Goal: Find specific page/section: Find specific page/section

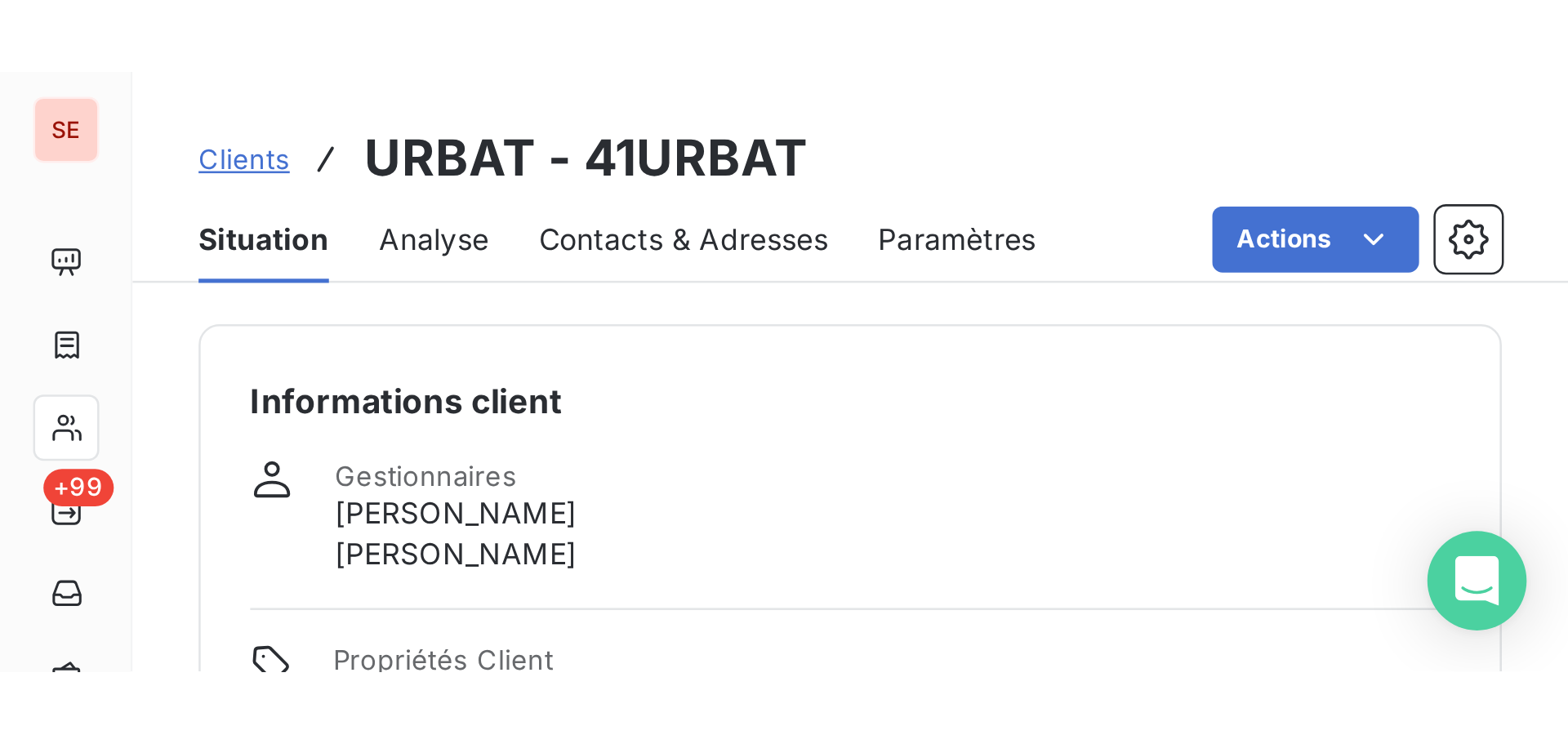
scroll to position [163, 0]
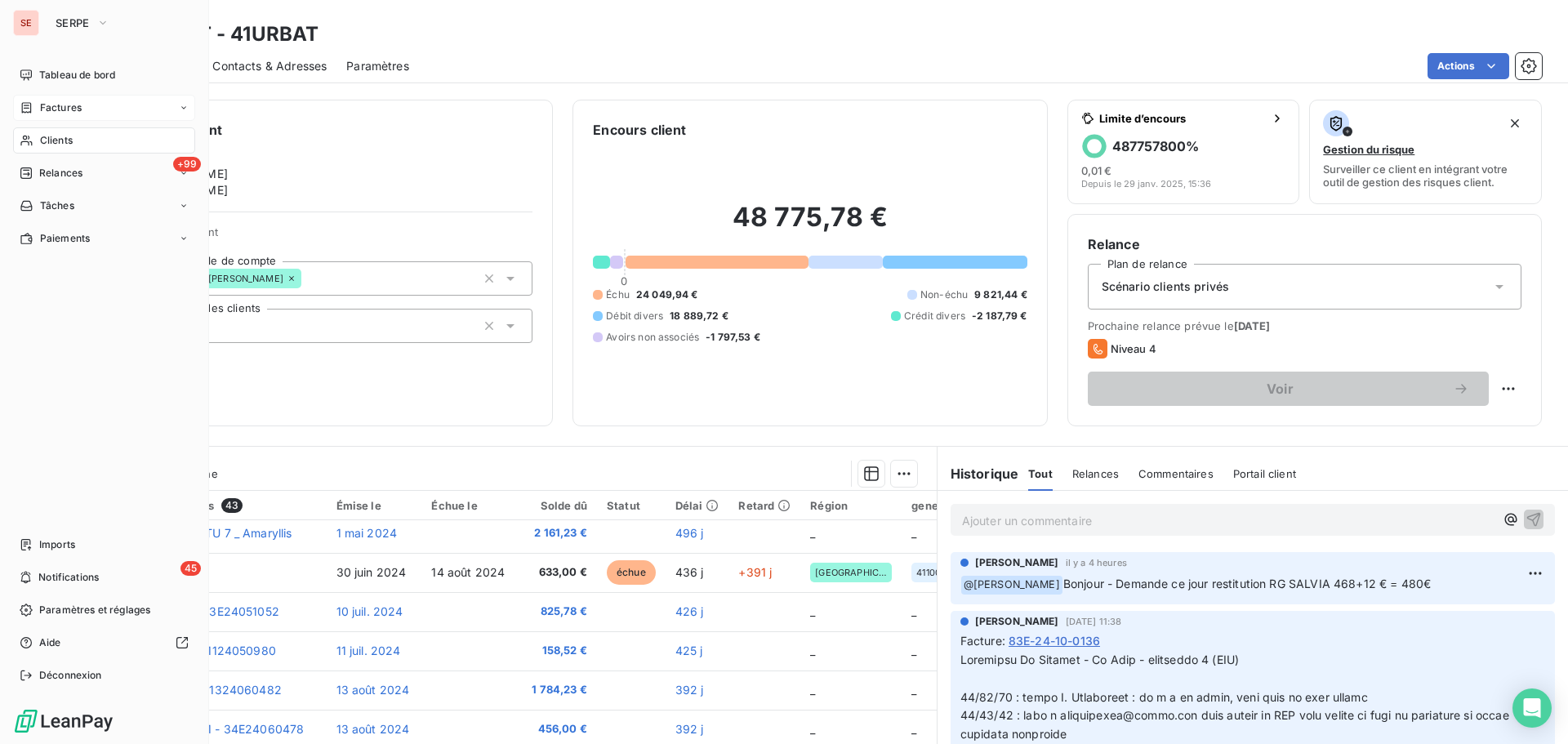
click at [60, 109] on span "Factures" at bounding box center [61, 107] width 42 height 14
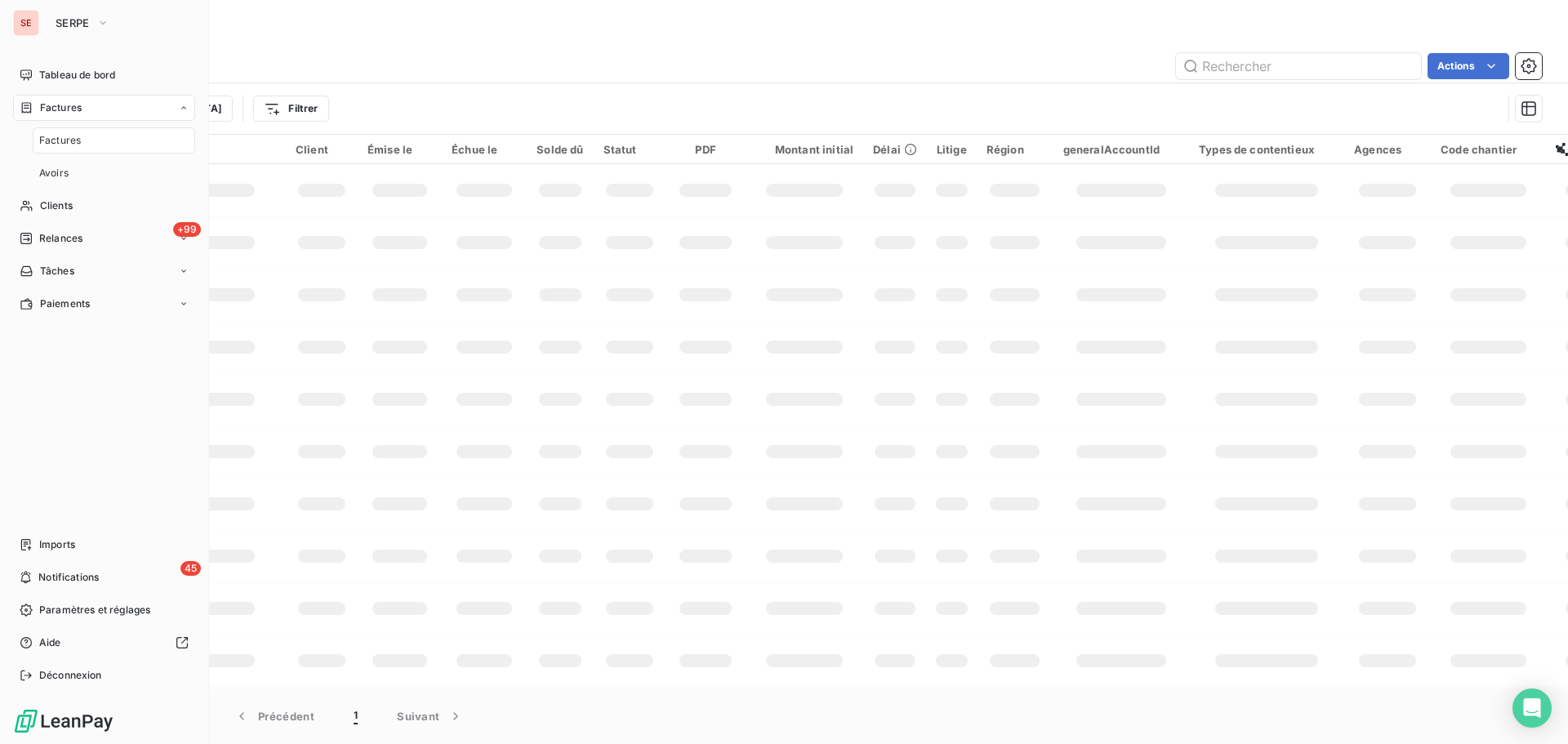
click at [148, 111] on div "Factures" at bounding box center [104, 107] width 182 height 26
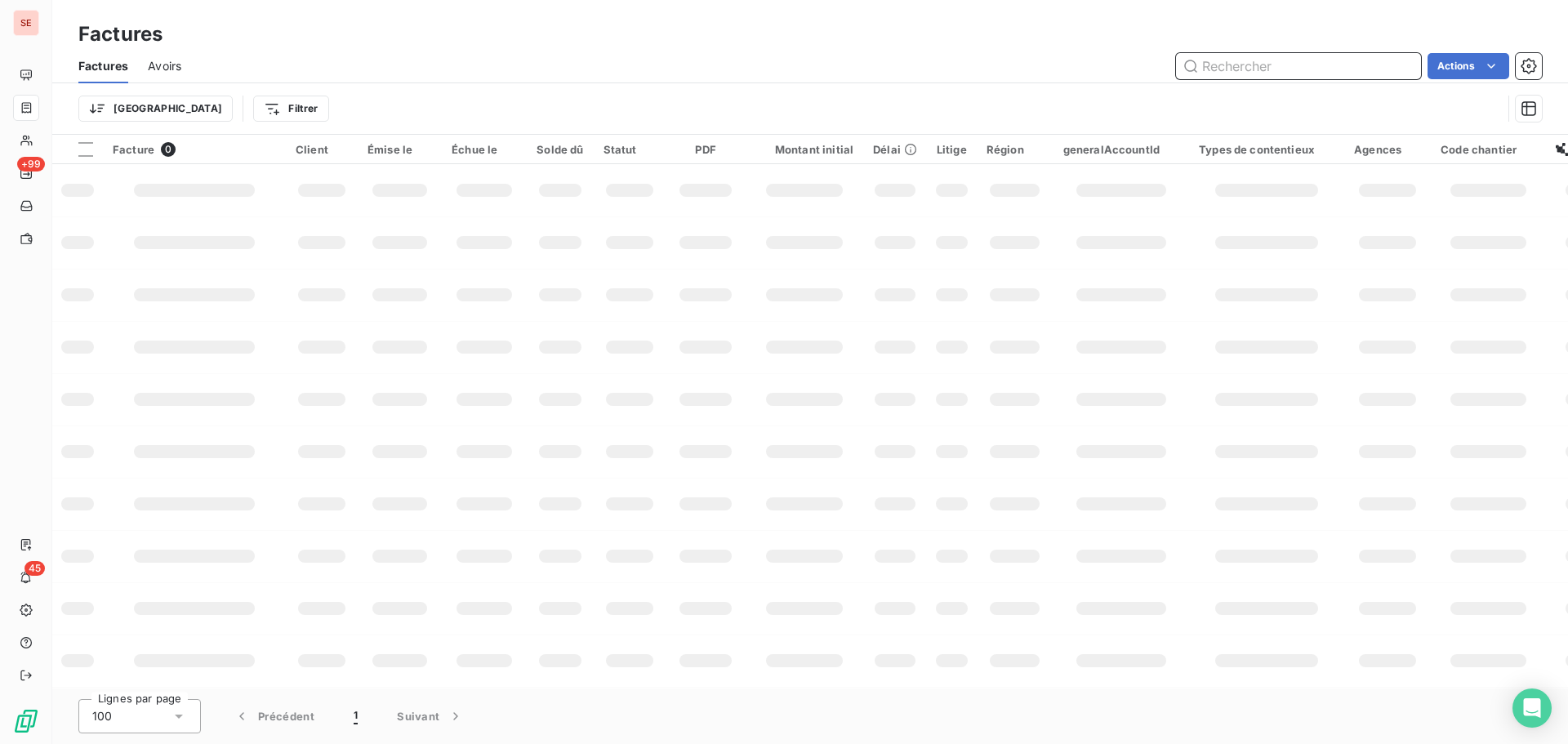
click at [618, 73] on input "text" at bounding box center [1298, 66] width 245 height 26
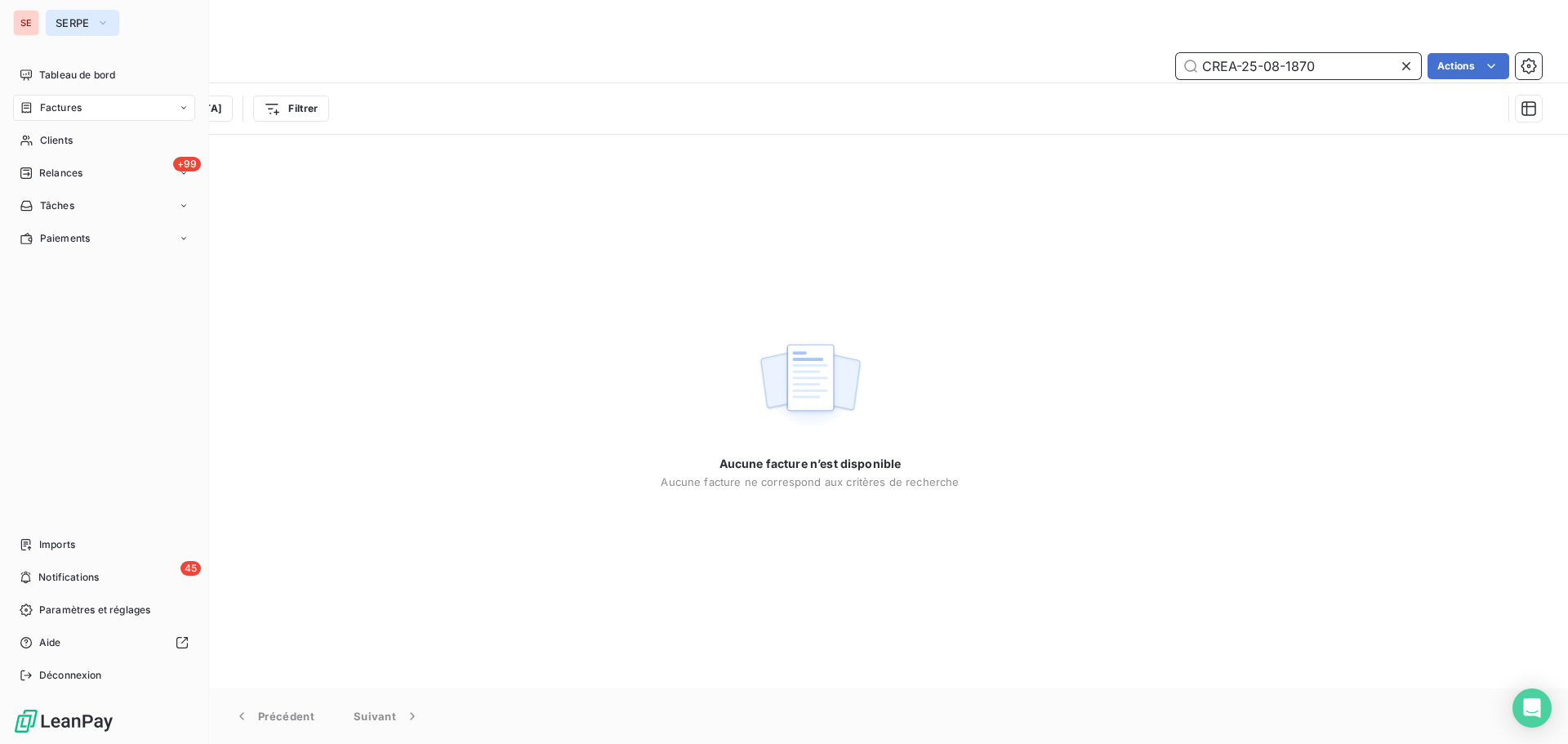
type input "CREA-25-08-1870"
click at [67, 25] on span "SERPE" at bounding box center [73, 23] width 34 height 13
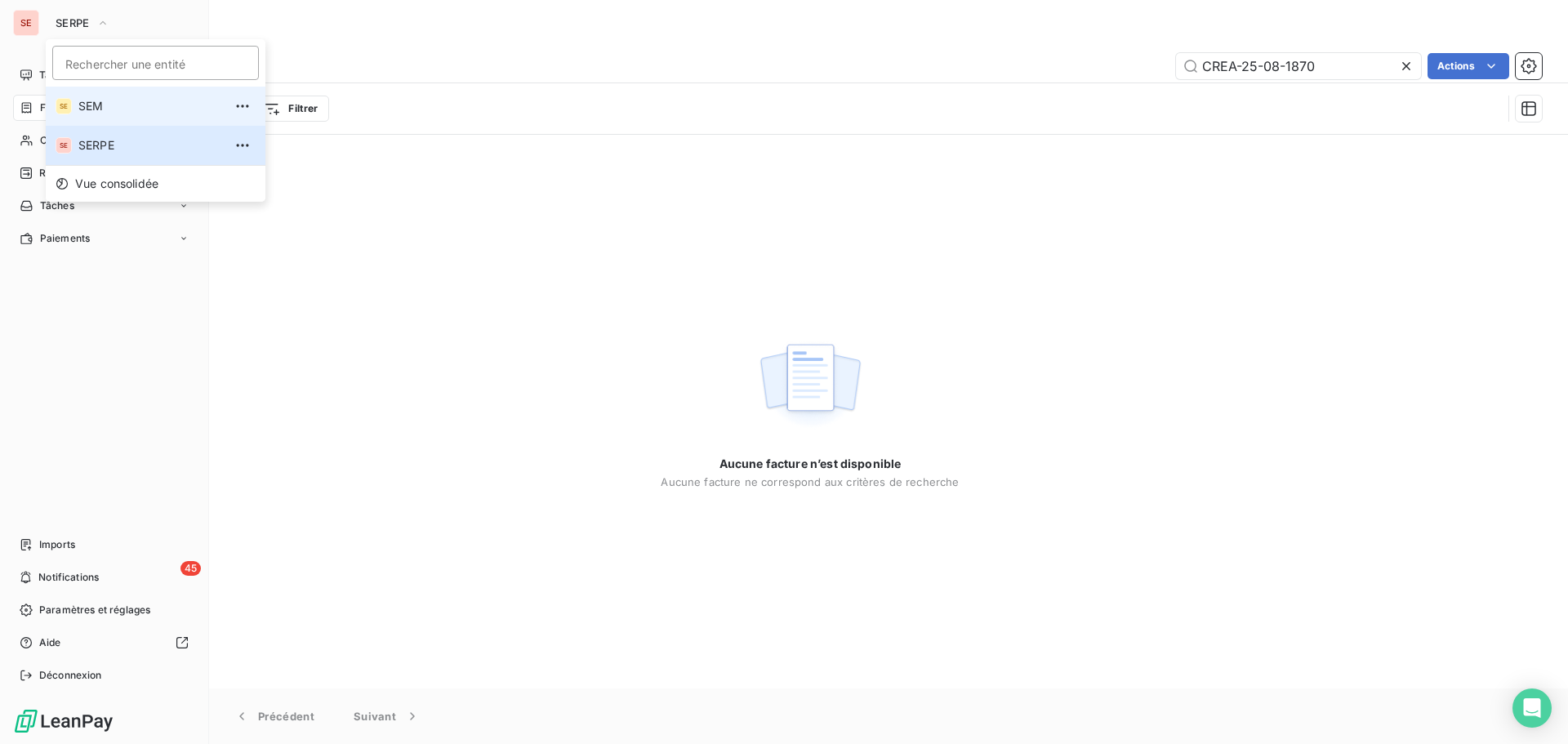
click at [100, 99] on span "SEM" at bounding box center [150, 106] width 144 height 16
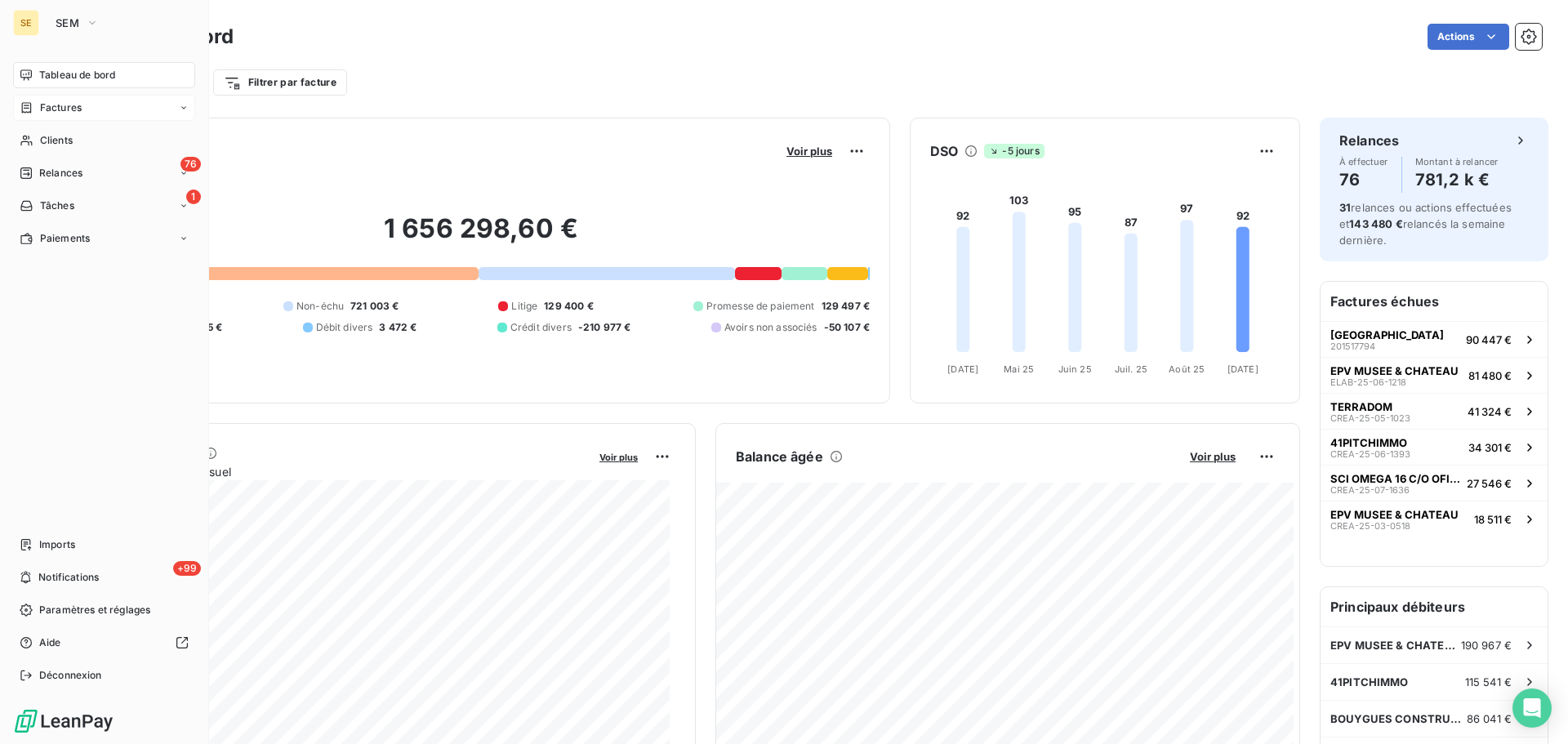
click at [115, 105] on div "Factures" at bounding box center [104, 107] width 182 height 26
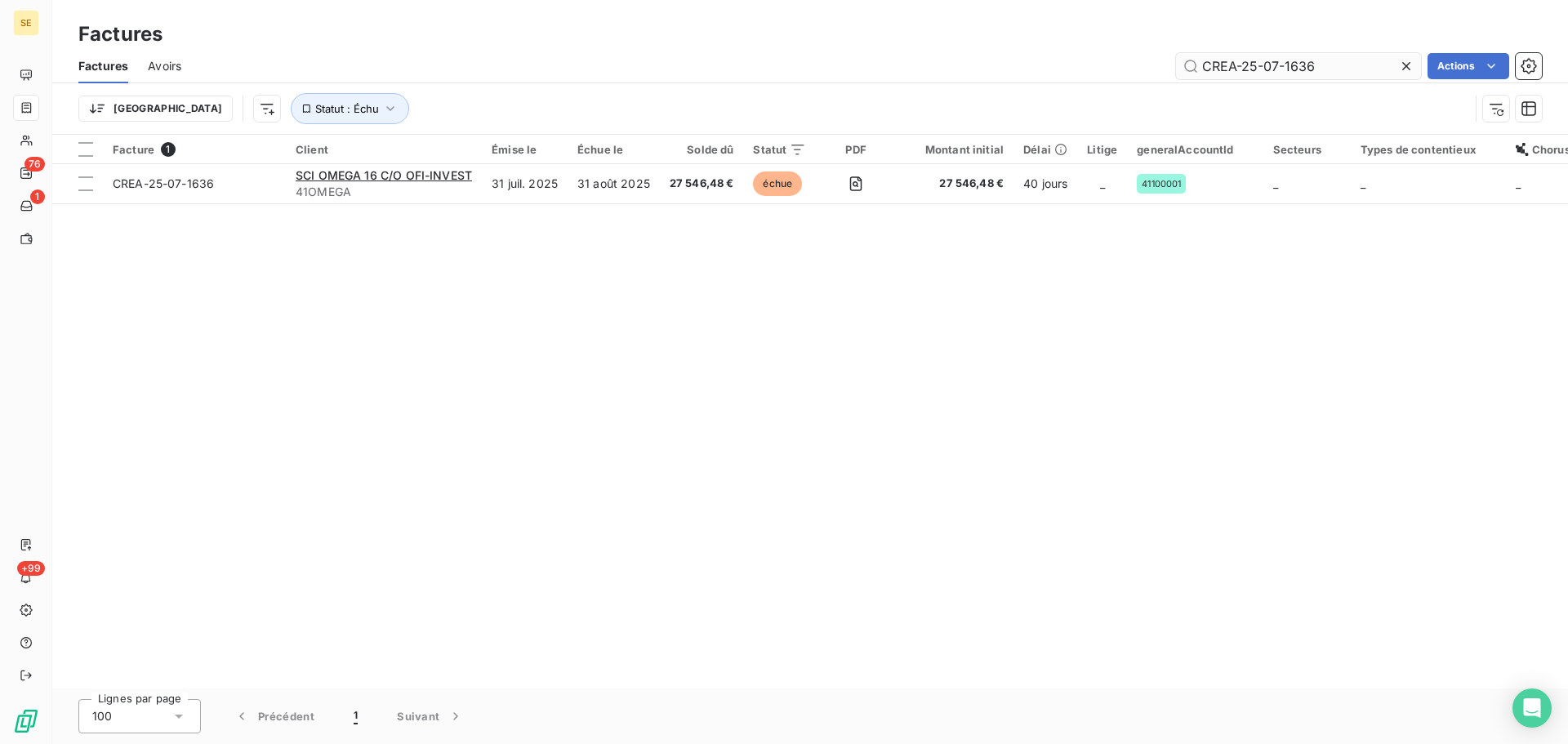
click at [618, 66] on input "CREA-25-07-1636" at bounding box center [1298, 66] width 245 height 26
drag, startPoint x: 1267, startPoint y: 66, endPoint x: 1337, endPoint y: 66, distance: 70.0
click at [618, 66] on input "CREA-25-07-1636" at bounding box center [1298, 66] width 245 height 26
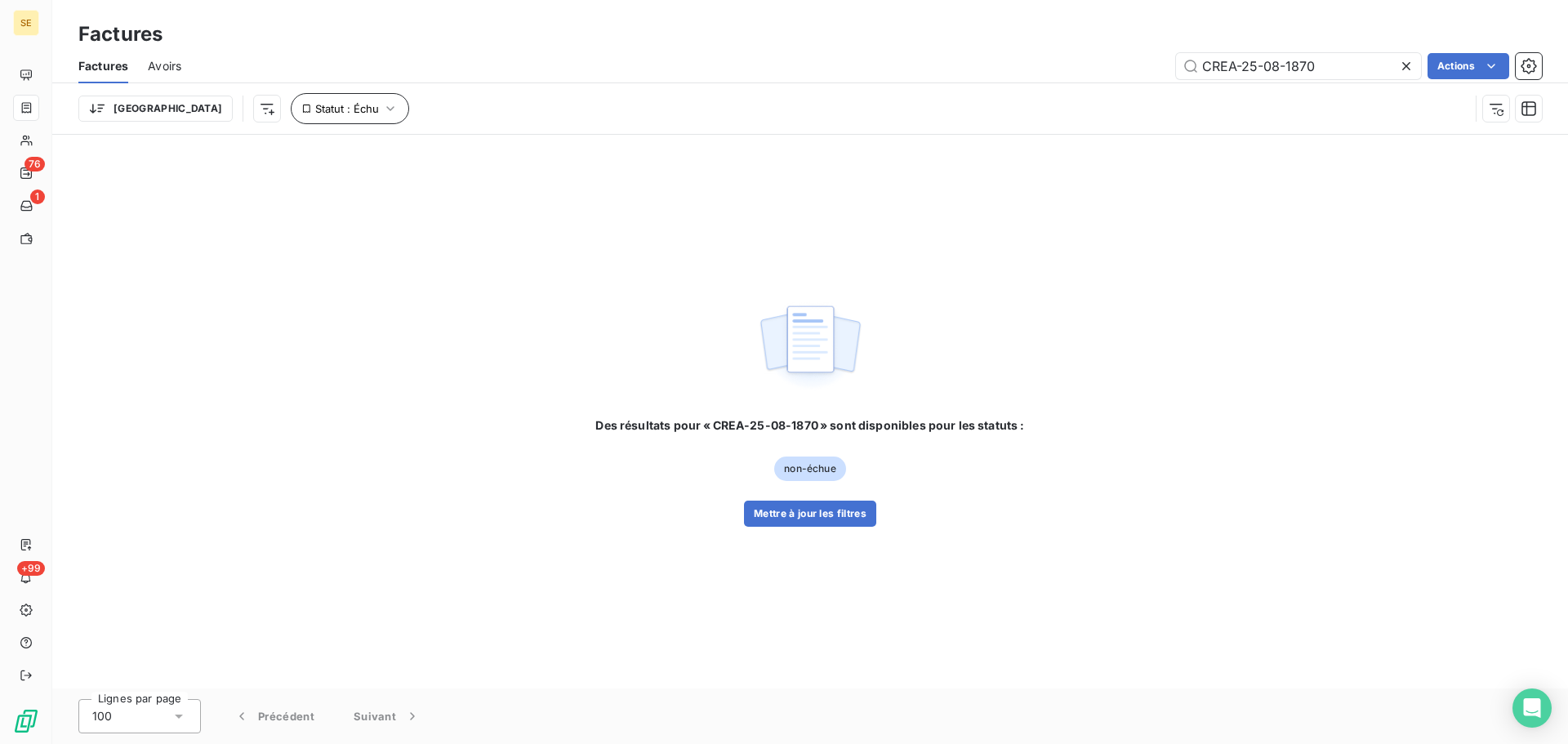
type input "CREA-25-08-1870"
click at [314, 111] on button "Statut : Échu" at bounding box center [350, 109] width 118 height 31
click at [469, 151] on div "échue" at bounding box center [511, 151] width 235 height 34
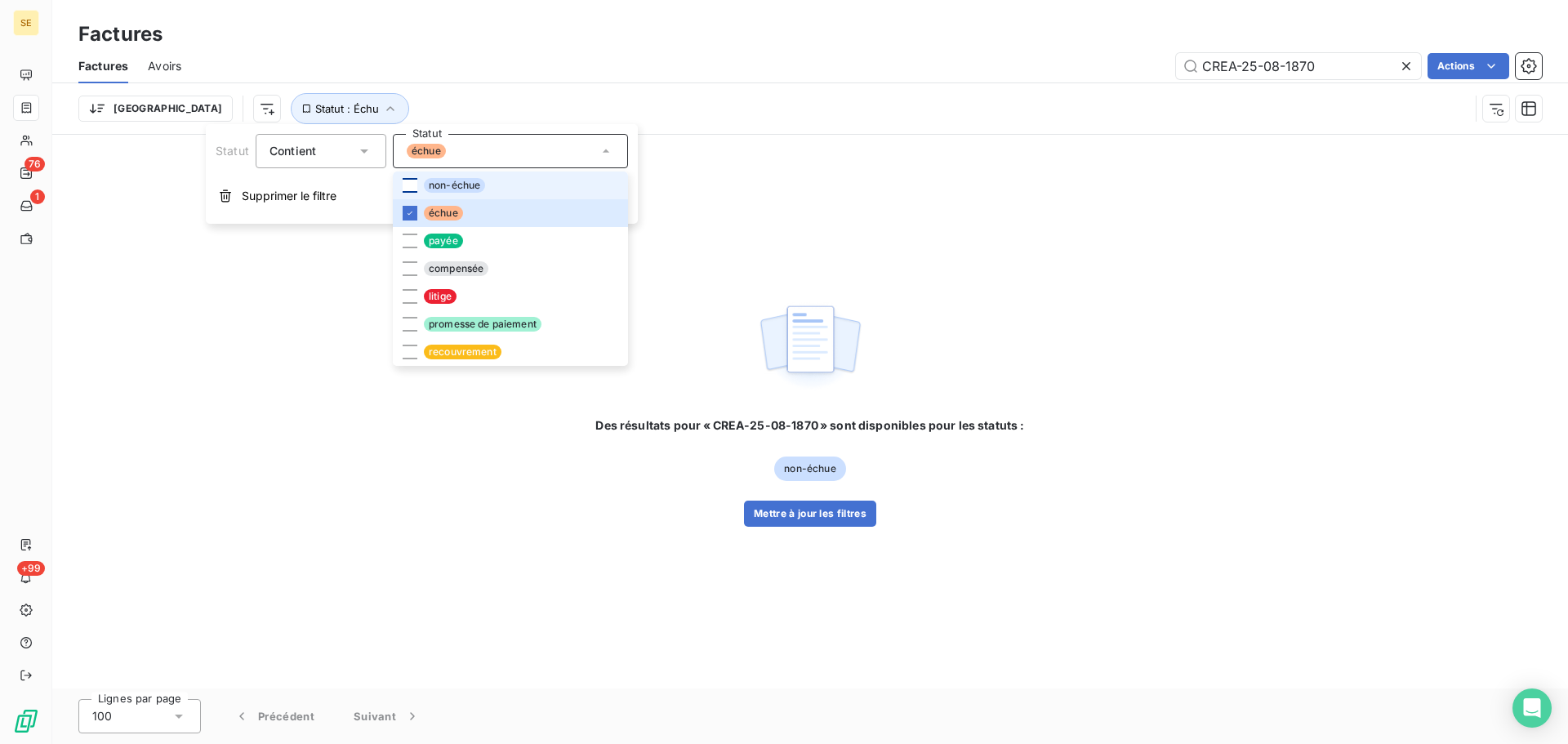
click at [415, 179] on div at bounding box center [409, 185] width 14 height 14
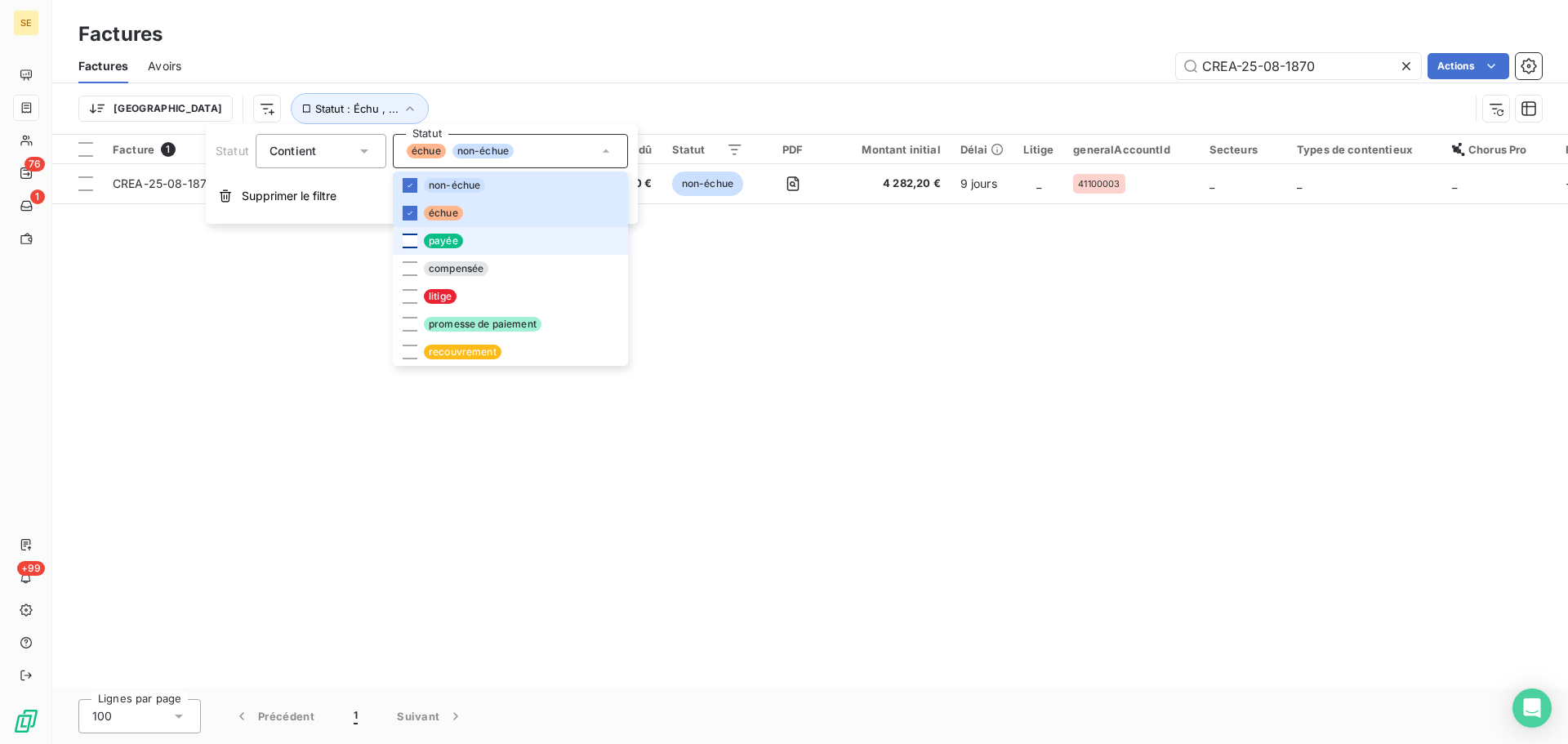
click at [409, 234] on div at bounding box center [409, 240] width 14 height 14
click at [412, 236] on div at bounding box center [409, 268] width 14 height 14
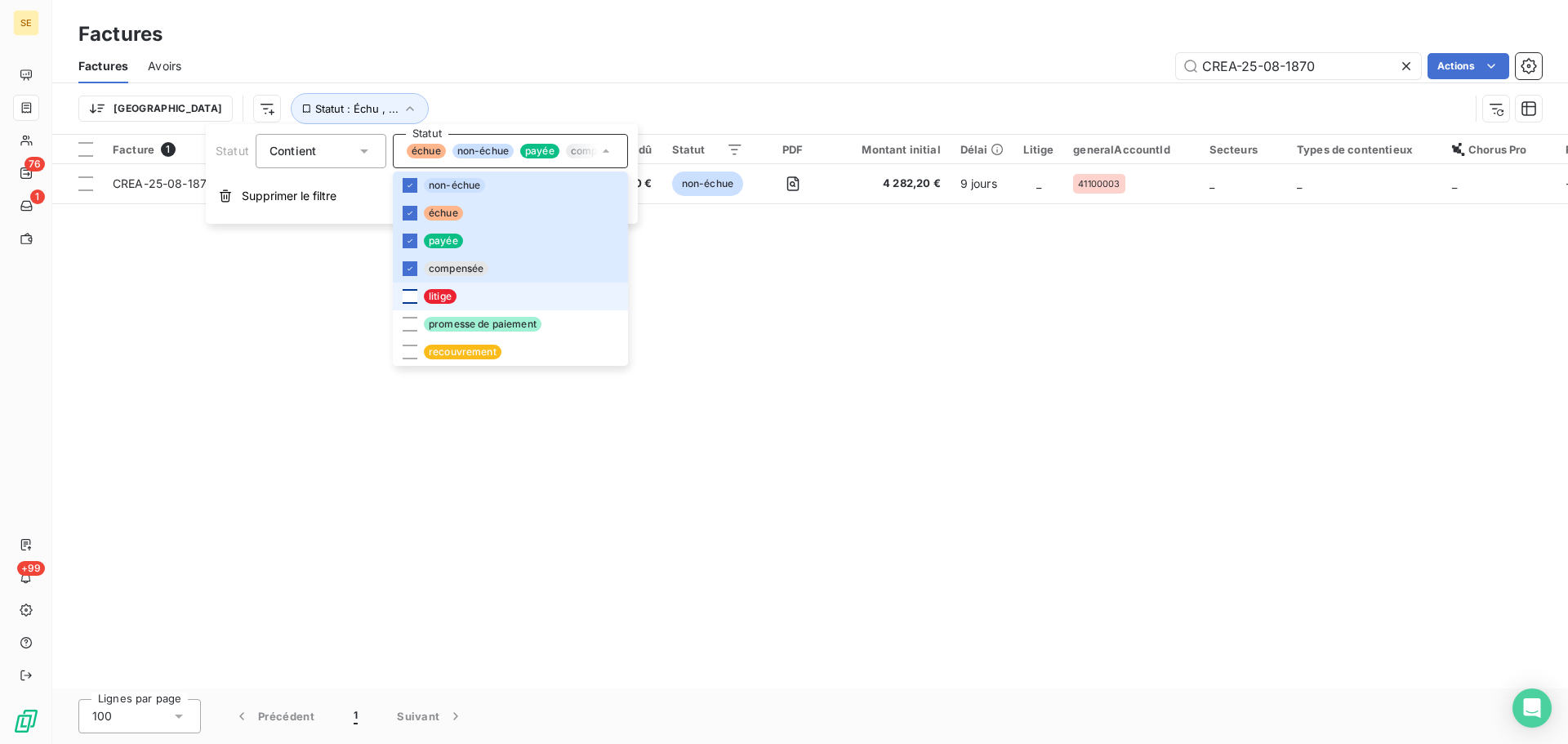
drag, startPoint x: 404, startPoint y: 294, endPoint x: 408, endPoint y: 310, distance: 16.5
click at [404, 236] on div at bounding box center [409, 296] width 14 height 14
drag, startPoint x: 408, startPoint y: 318, endPoint x: 411, endPoint y: 335, distance: 17.3
click at [408, 236] on div at bounding box center [409, 323] width 14 height 14
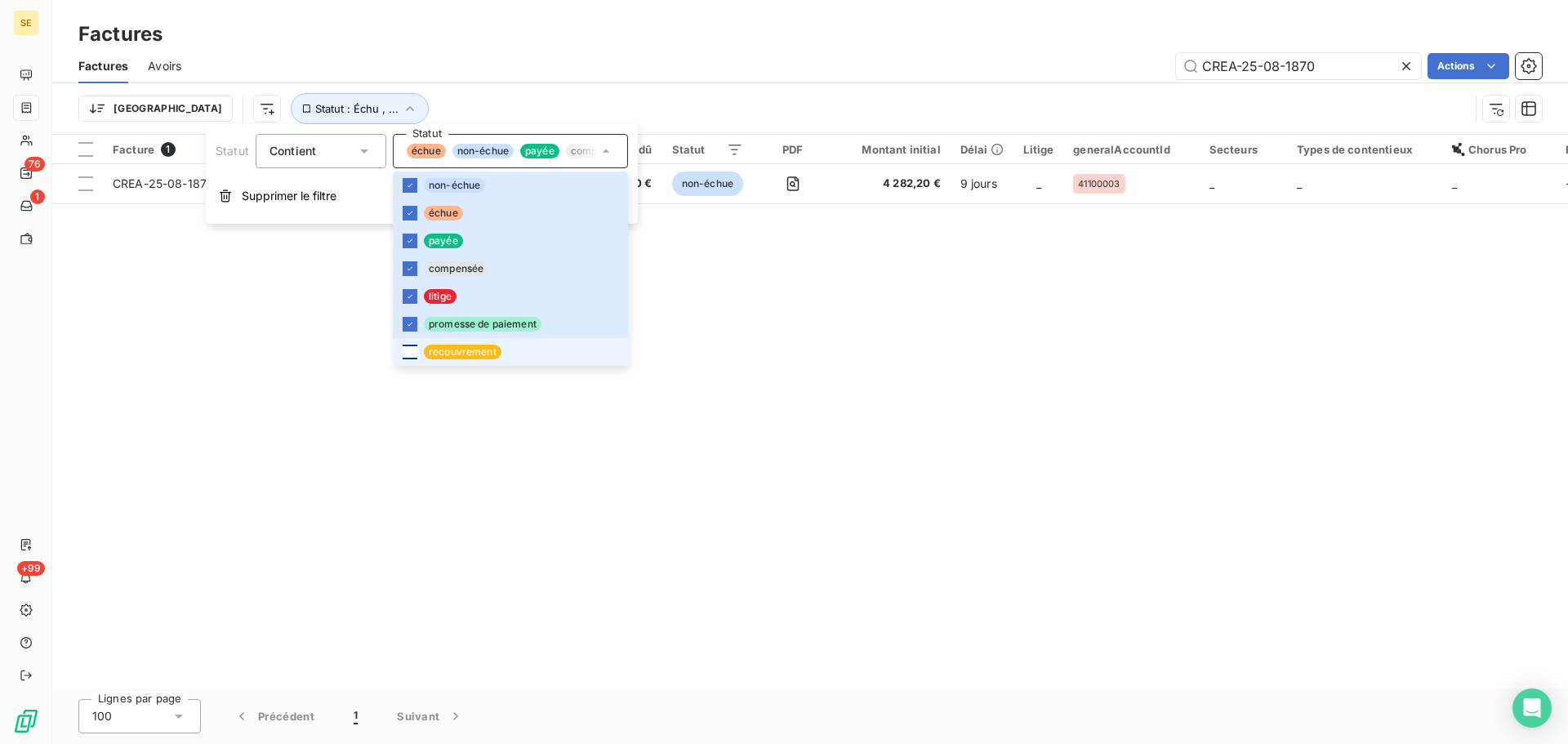
click at [406, 236] on div at bounding box center [409, 351] width 14 height 14
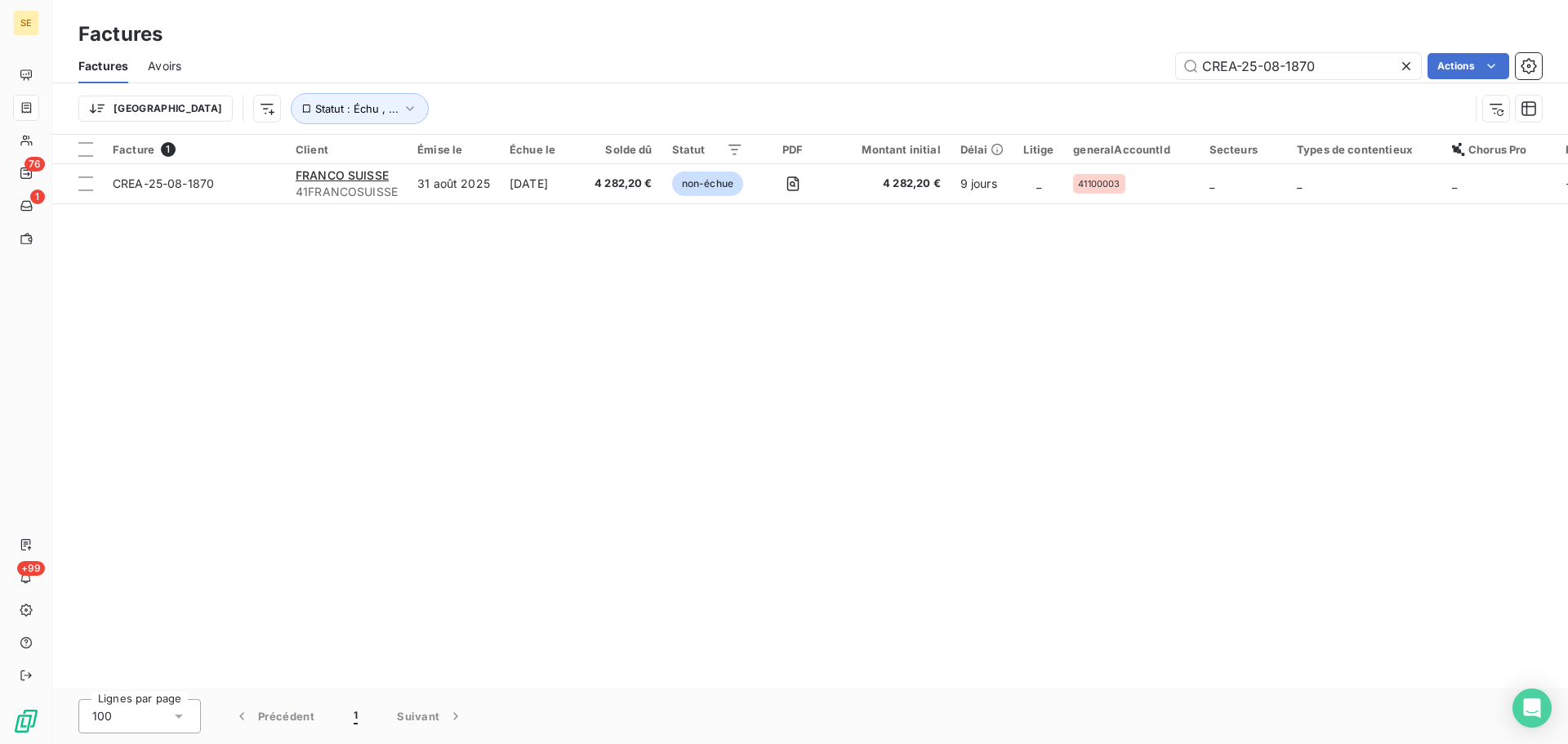
click at [618, 48] on div "Factures" at bounding box center [810, 34] width 1516 height 30
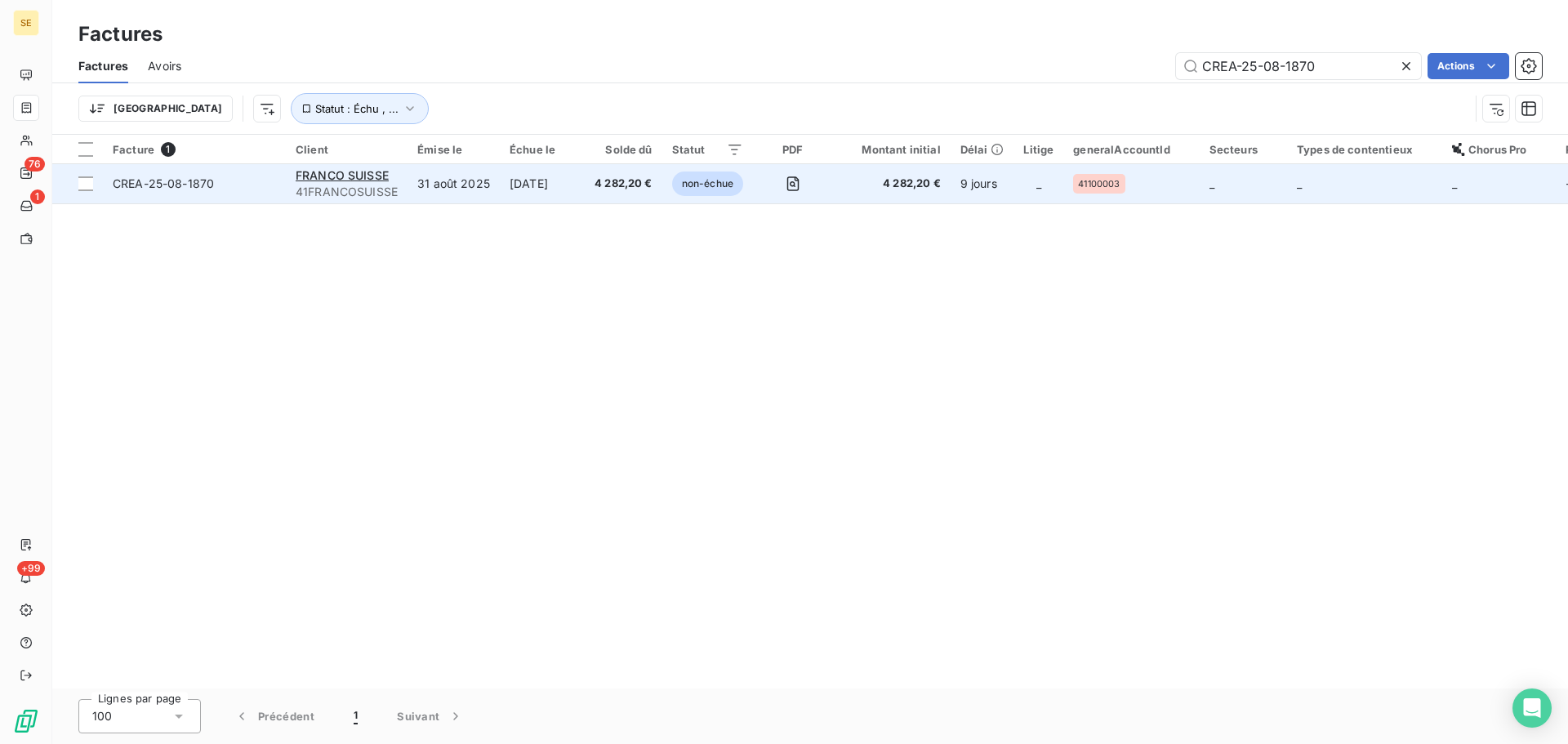
click at [171, 187] on span "CREA-25-08-1870" at bounding box center [163, 183] width 101 height 14
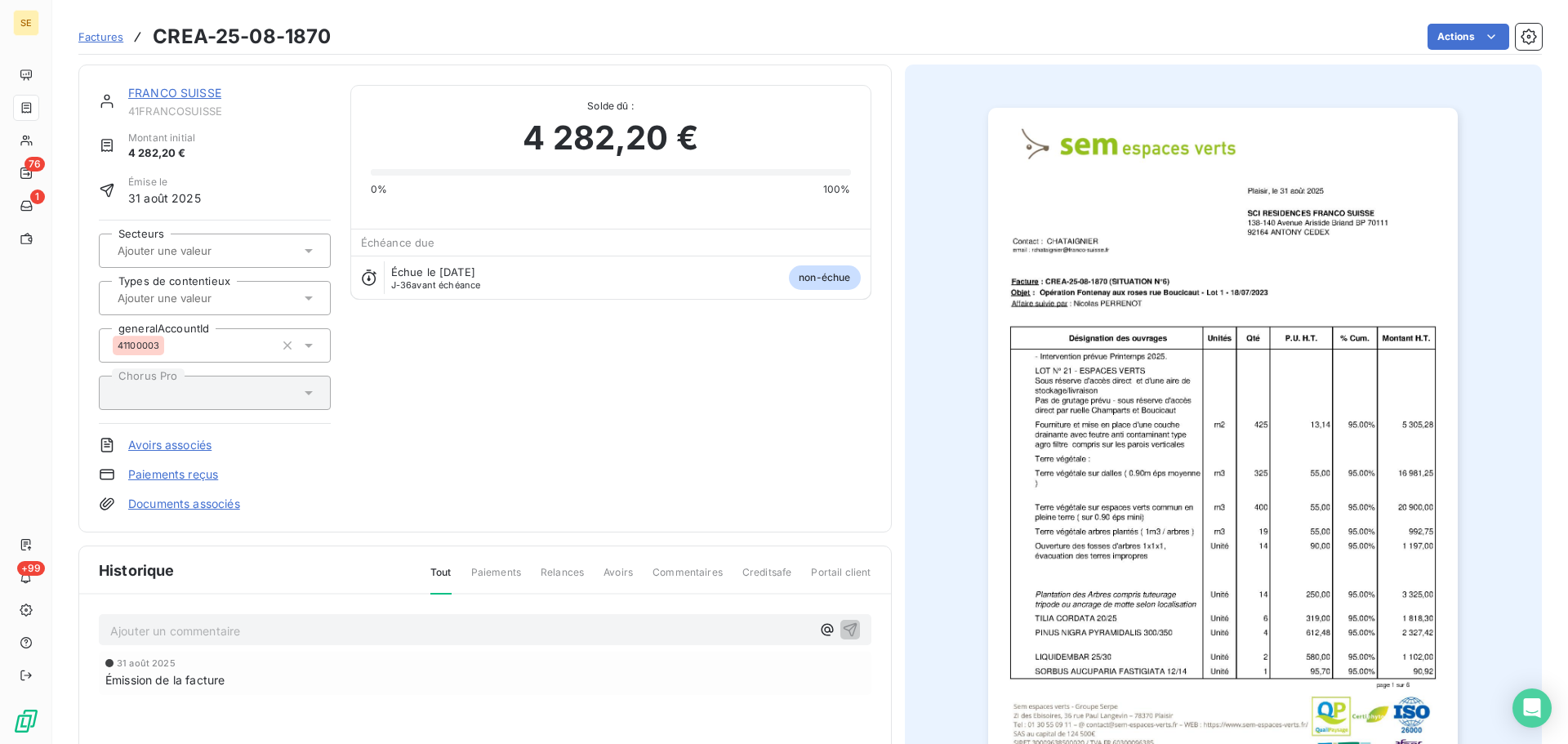
scroll to position [3, 0]
click at [186, 236] on link "Documents associés" at bounding box center [183, 501] width 112 height 16
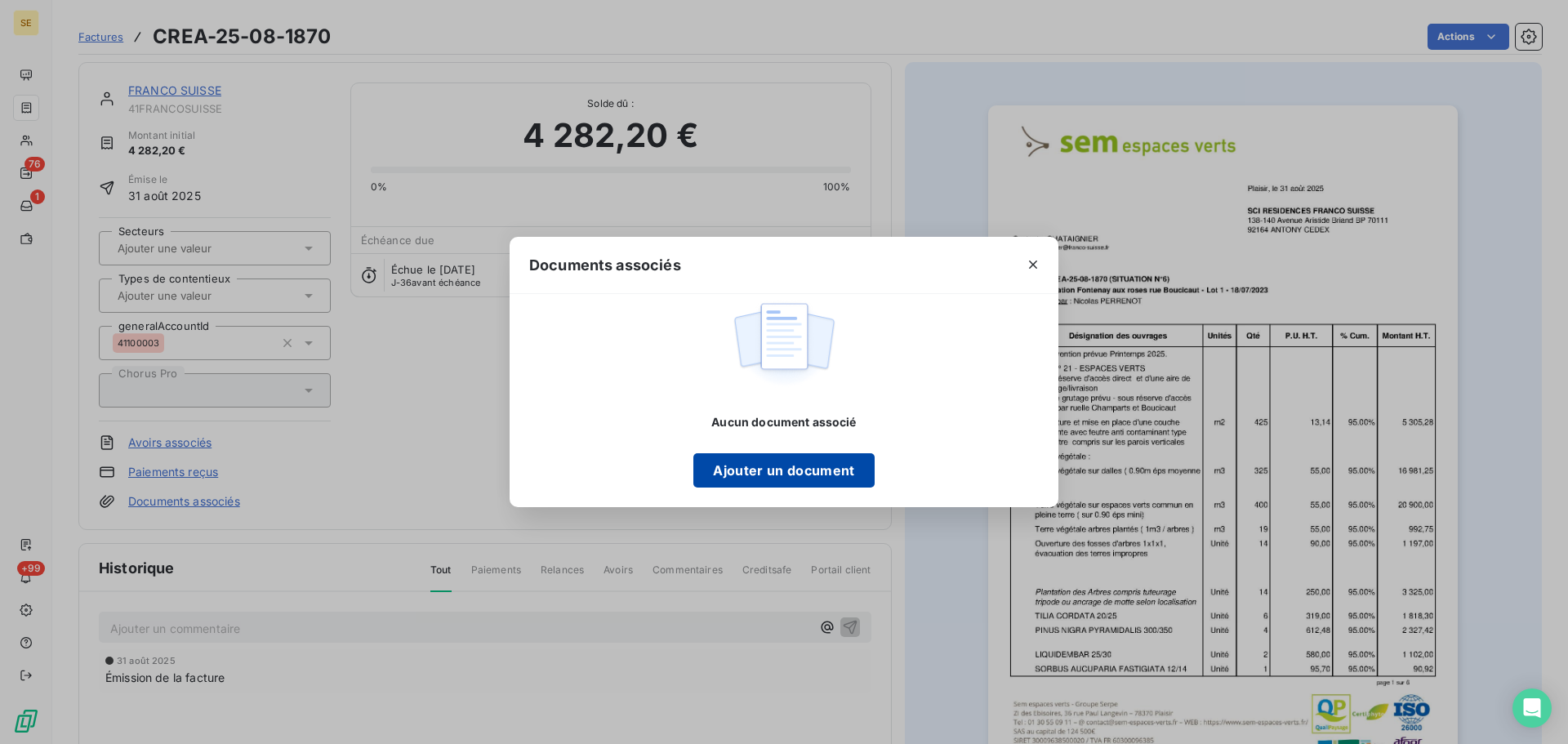
click at [618, 236] on button "Ajouter un document" at bounding box center [783, 470] width 180 height 34
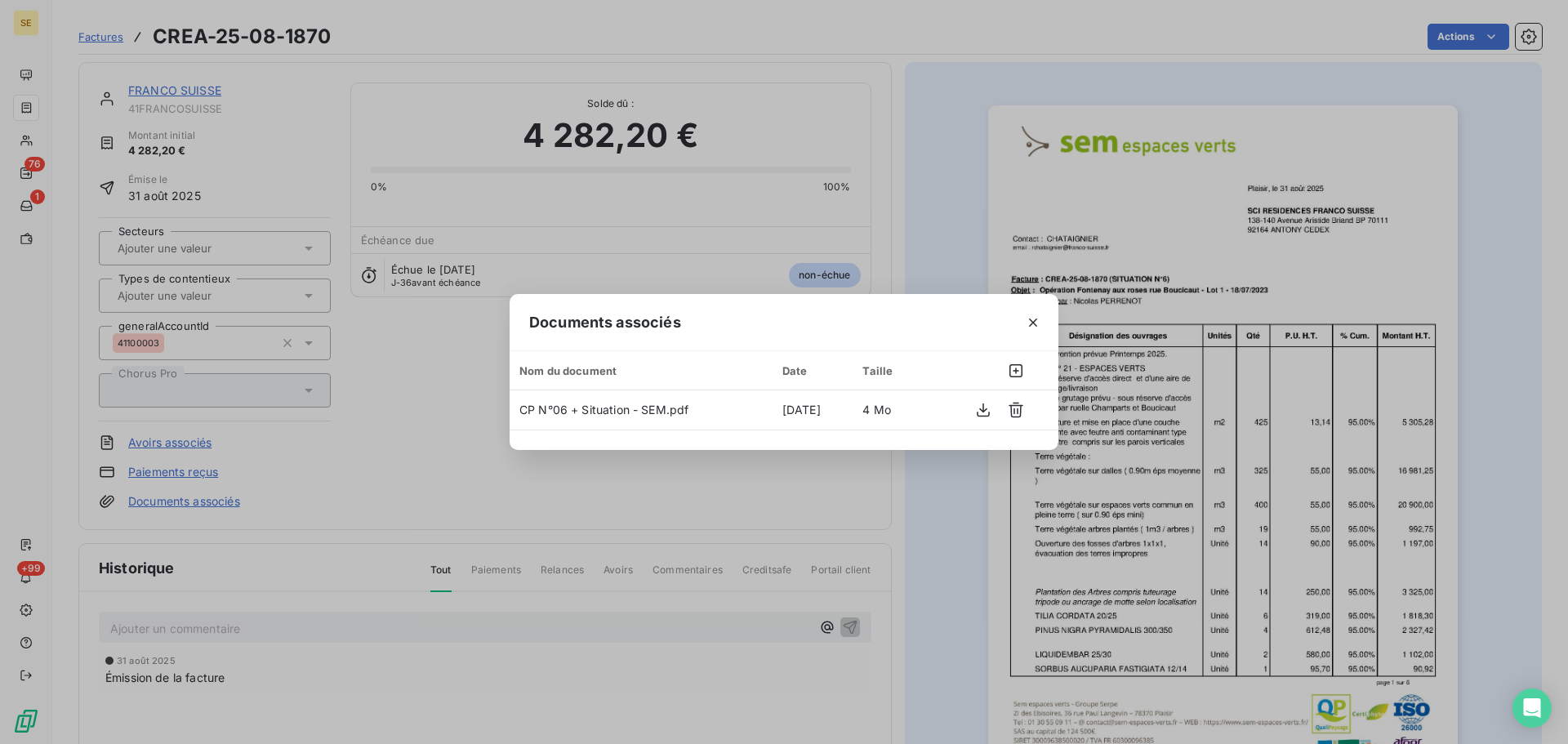
drag, startPoint x: 1035, startPoint y: 320, endPoint x: 1028, endPoint y: 325, distance: 8.6
click at [618, 236] on icon "button" at bounding box center [1033, 322] width 9 height 9
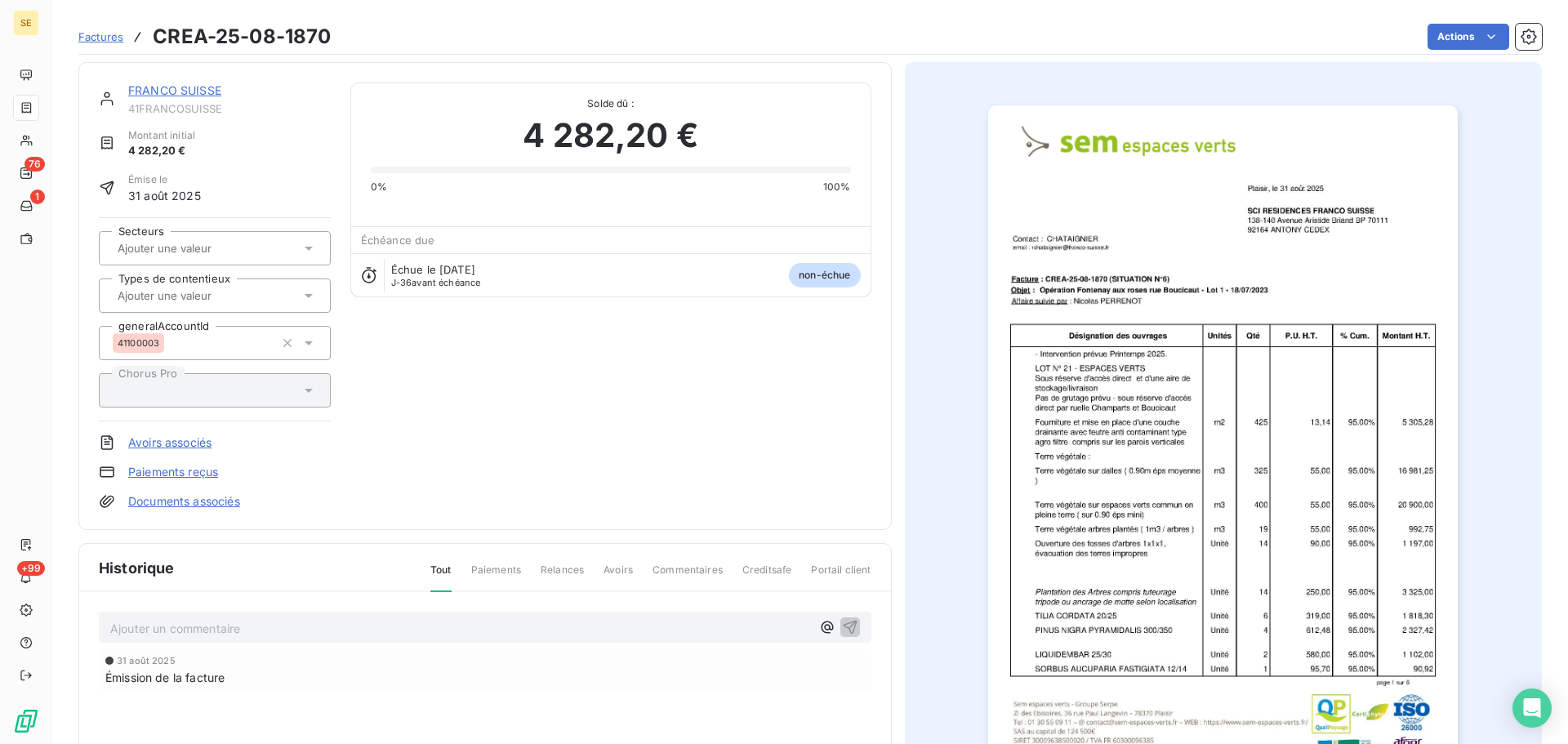
click at [213, 236] on div "Ajouter un commentaire ﻿" at bounding box center [461, 627] width 700 height 22
click at [207, 236] on p "Ajouter un commentaire ﻿" at bounding box center [461, 628] width 700 height 20
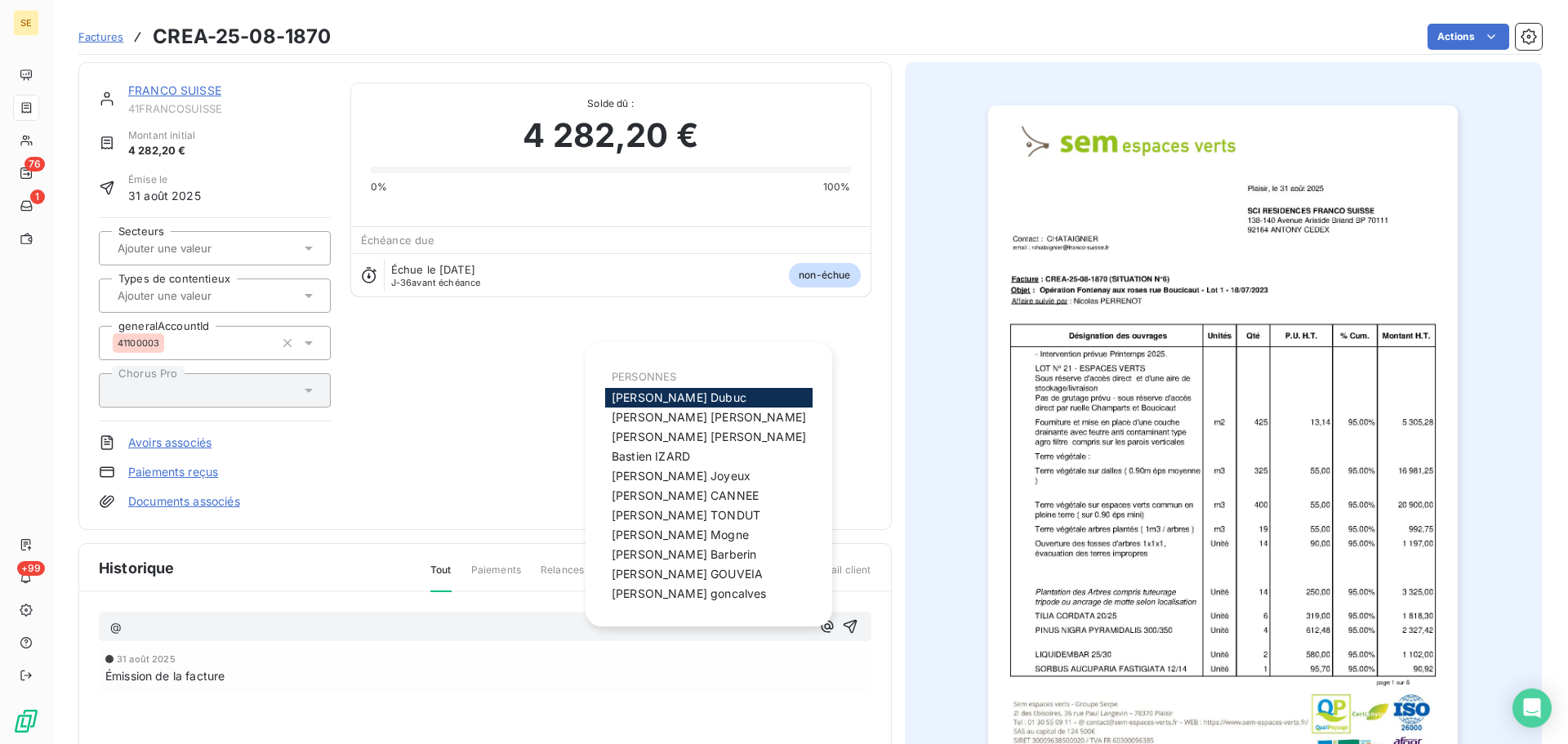
click at [618, 236] on span "[PERSON_NAME]" at bounding box center [679, 397] width 135 height 14
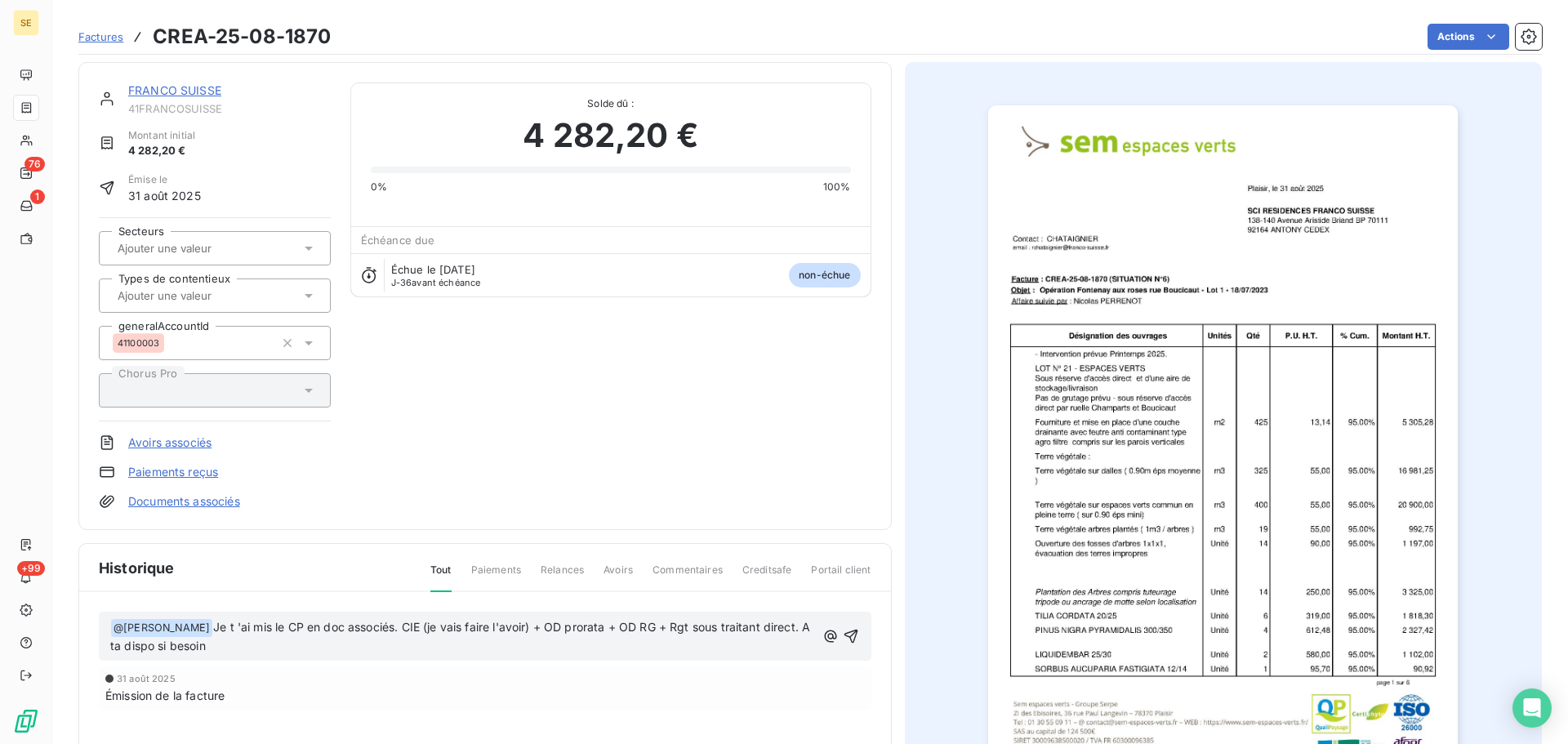
click at [290, 236] on span "Je t 'ai mis le CP en doc associés. CIE (je vais faire l'avoir) + OD prorata + …" at bounding box center [462, 635] width 703 height 33
